Goal: Find specific page/section: Find specific page/section

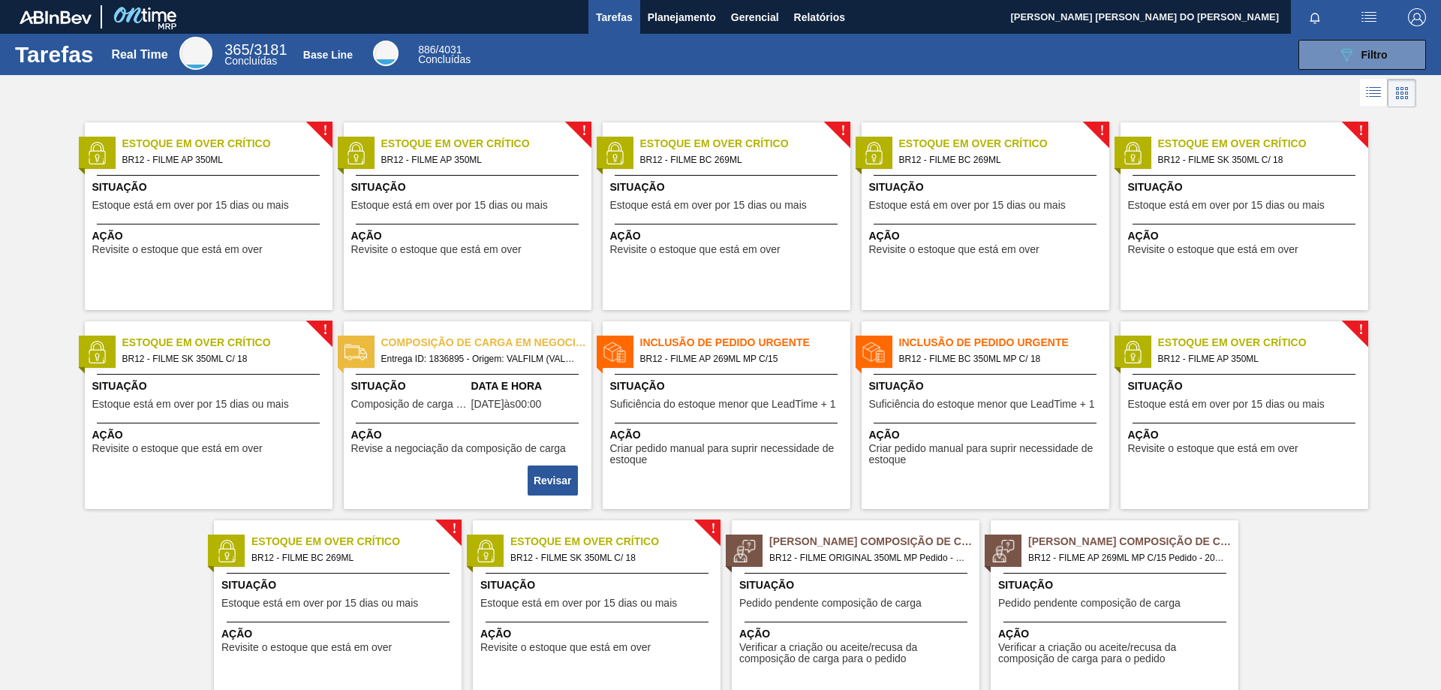
click at [1010, 356] on span "BR12 - FILME BC 350ML MP C/ 18" at bounding box center [998, 359] width 198 height 17
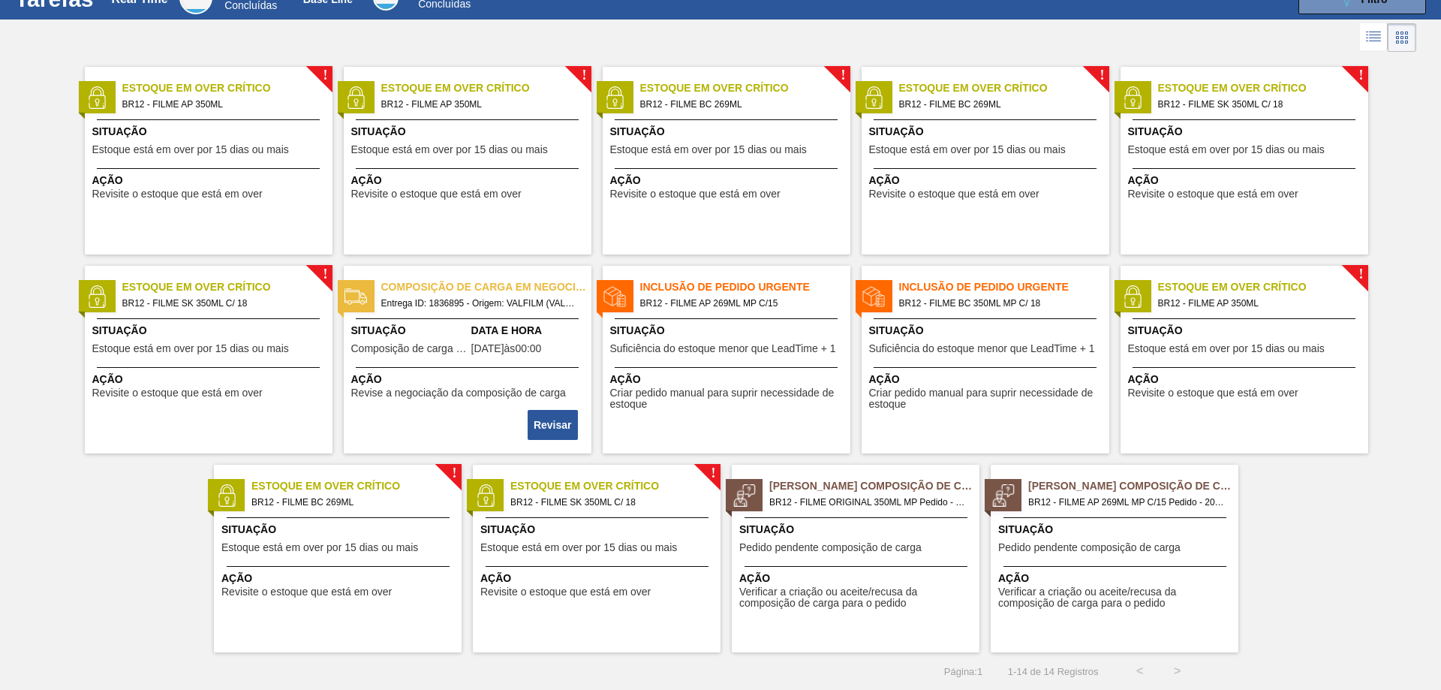
click at [1237, 113] on div "! Estoque em Over Crítico BR12 - FILME SK 350ML C/ 18 Situação Estoque está em …" at bounding box center [1245, 161] width 248 height 188
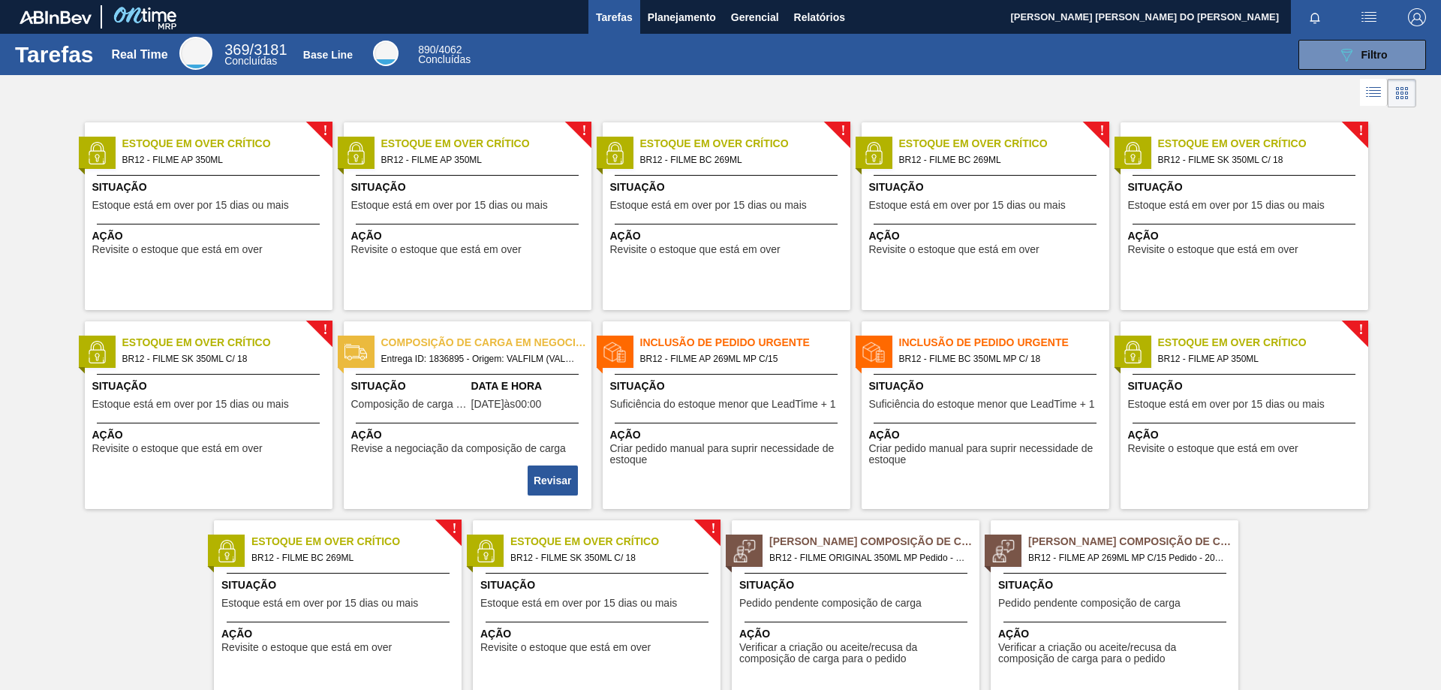
click at [1007, 339] on span "Inclusão de Pedido Urgente" at bounding box center [1004, 343] width 210 height 16
